Goal: Check status: Check status

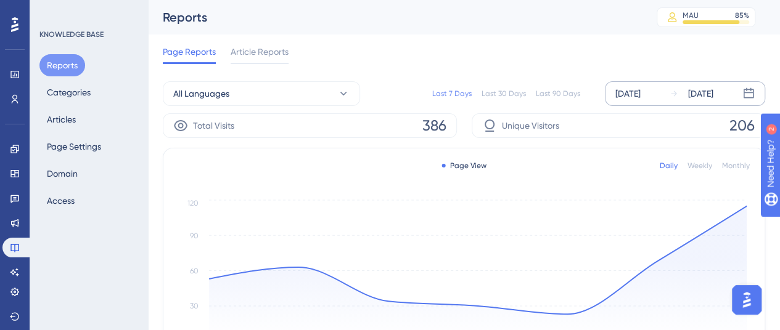
click at [631, 93] on div "[DATE]" at bounding box center [627, 93] width 25 height 15
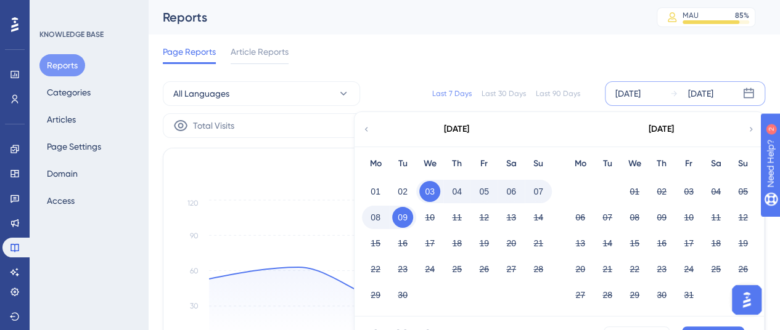
click at [386, 187] on div "01" at bounding box center [375, 191] width 27 height 23
click at [374, 192] on button "01" at bounding box center [375, 191] width 21 height 21
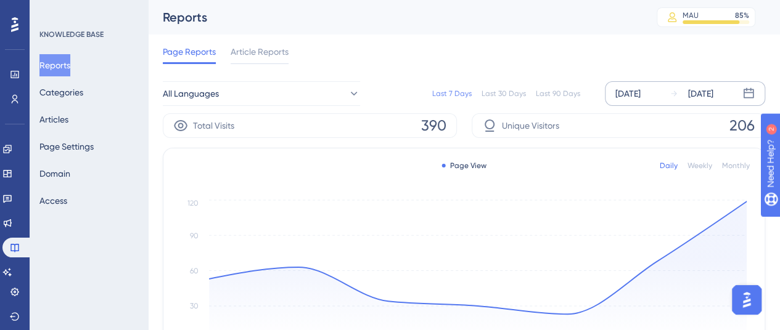
click at [640, 97] on div "[DATE]" at bounding box center [627, 93] width 25 height 15
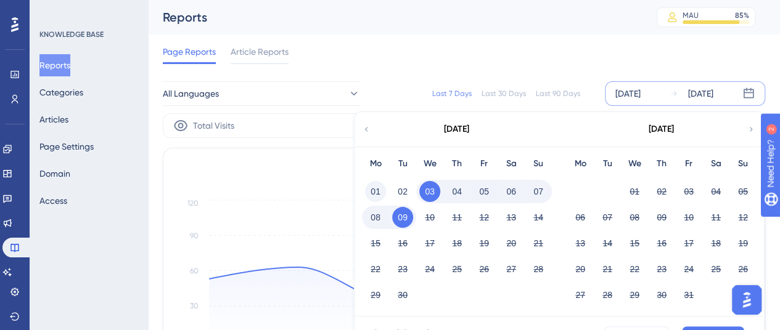
click at [382, 186] on div "01" at bounding box center [375, 191] width 27 height 23
click at [380, 188] on button "01" at bounding box center [375, 191] width 21 height 21
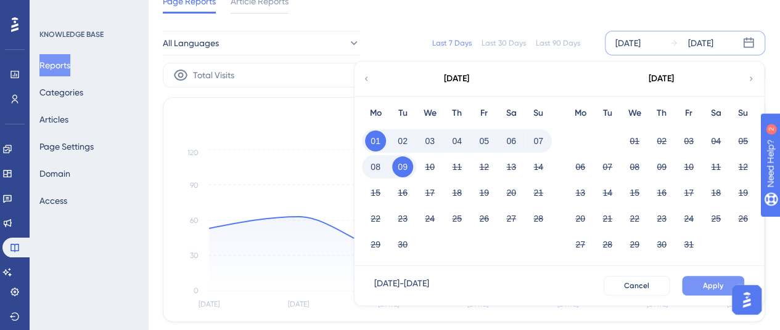
scroll to position [62, 0]
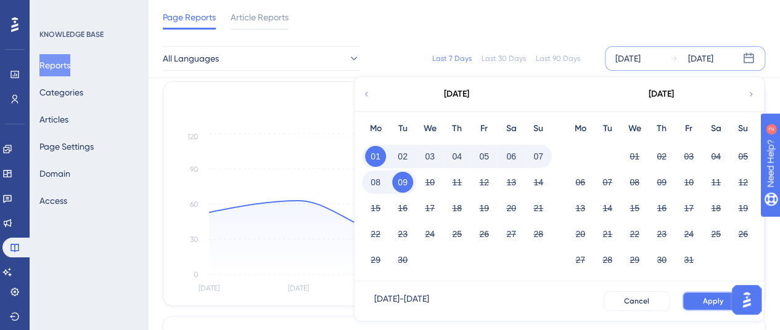
click at [701, 302] on button "Apply" at bounding box center [713, 302] width 62 height 20
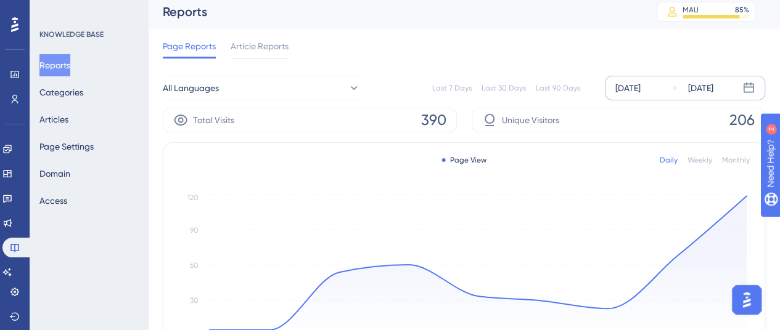
scroll to position [0, 0]
